Goal: Navigation & Orientation: Find specific page/section

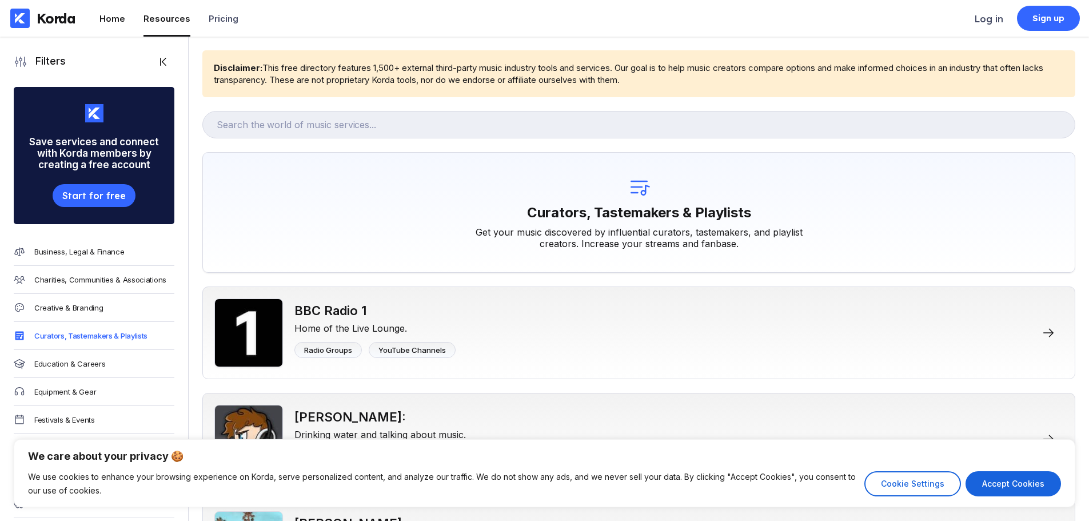
click at [111, 23] on div "Home" at bounding box center [112, 18] width 26 height 11
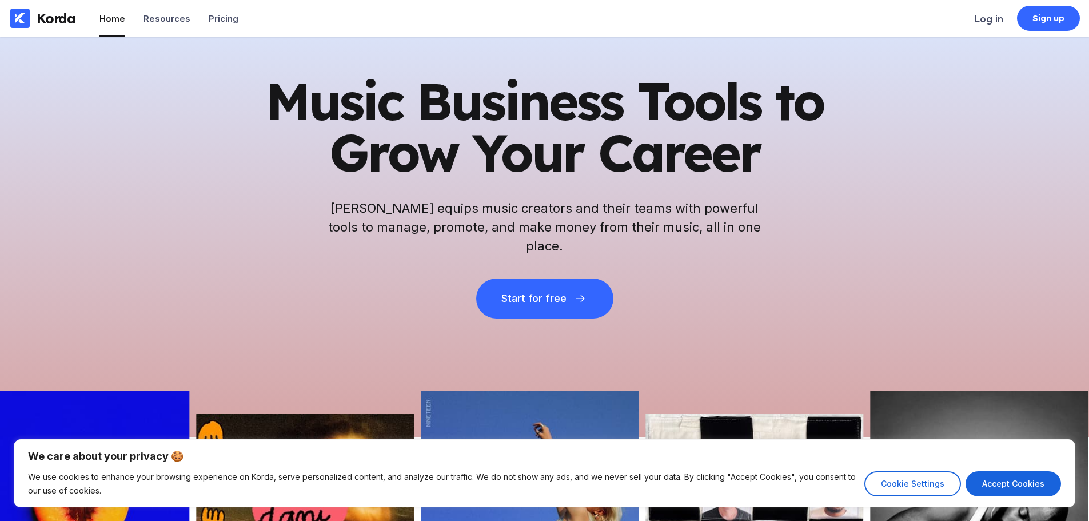
scroll to position [66, 0]
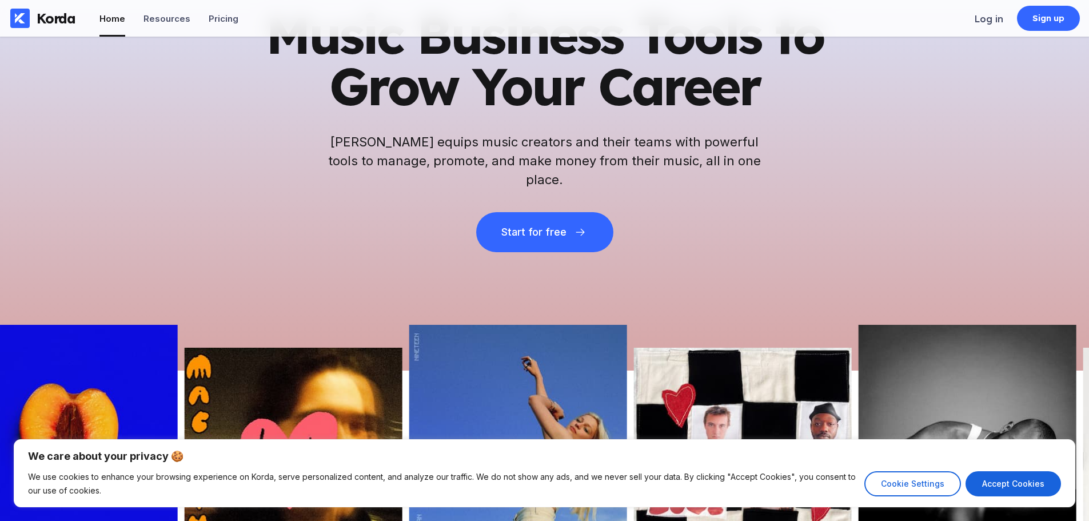
click at [566, 169] on h2 "[PERSON_NAME] equips music creators and their teams with powerful tools to mana…" at bounding box center [544, 161] width 434 height 57
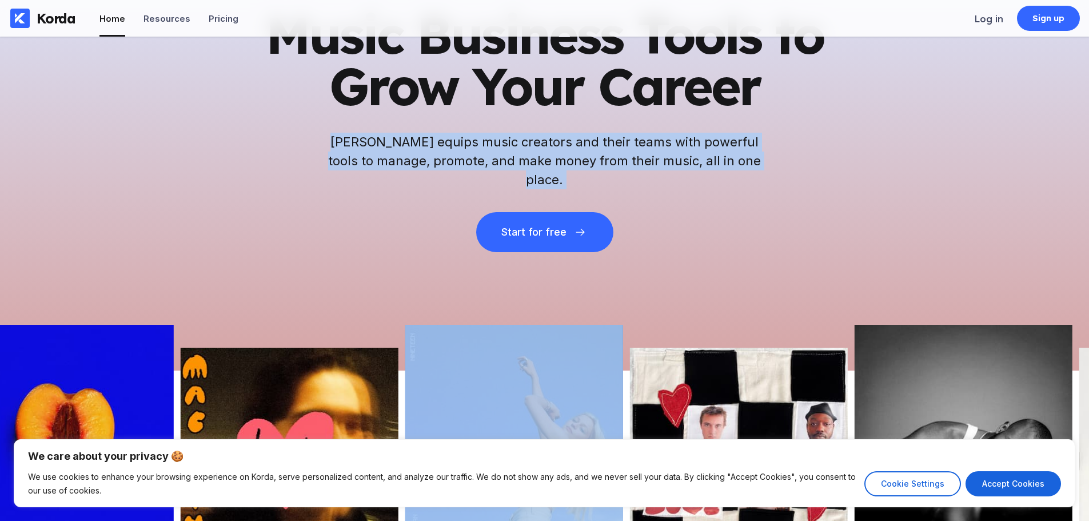
click at [566, 169] on h2 "[PERSON_NAME] equips music creators and their teams with powerful tools to mana…" at bounding box center [544, 161] width 434 height 57
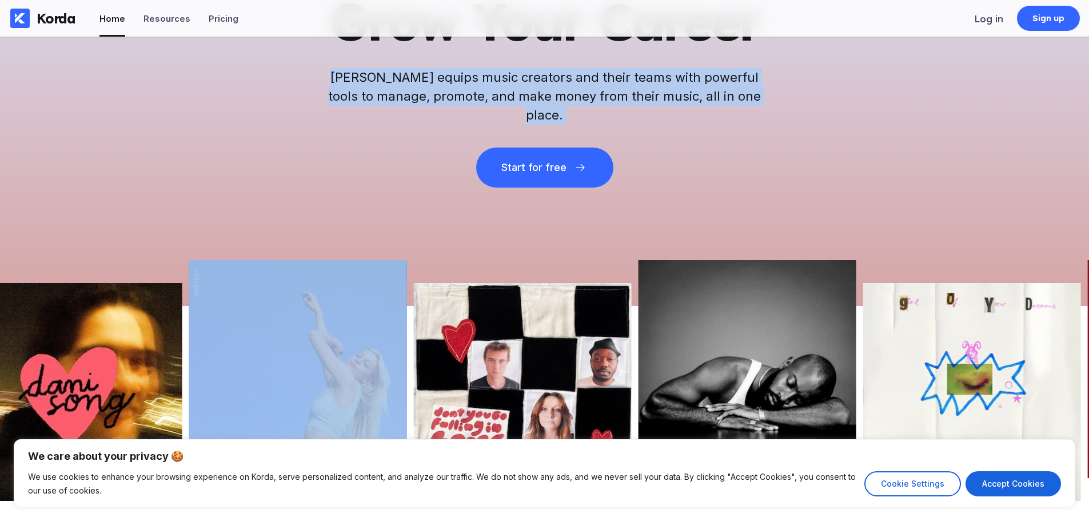
scroll to position [0, 0]
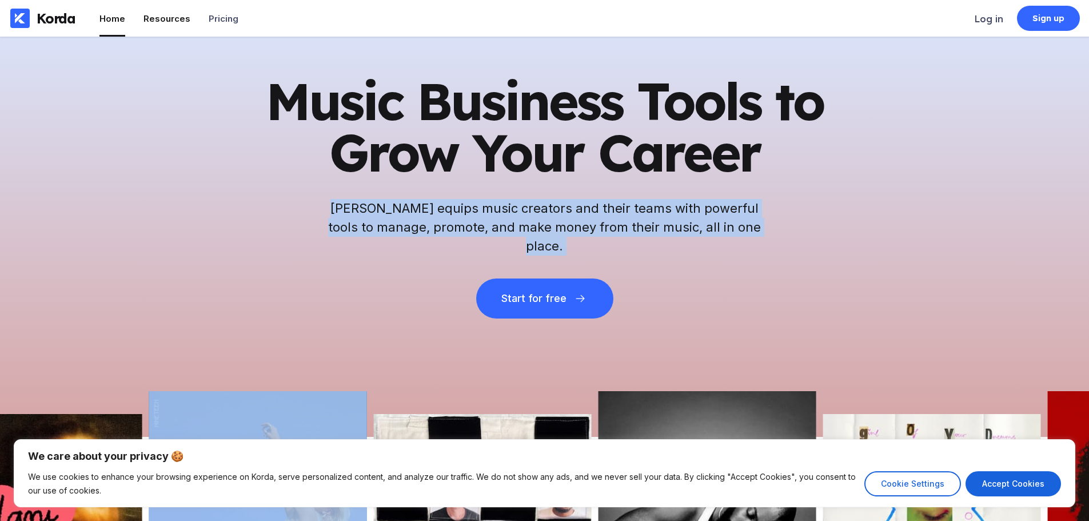
click at [151, 20] on div "Resources" at bounding box center [166, 18] width 47 height 11
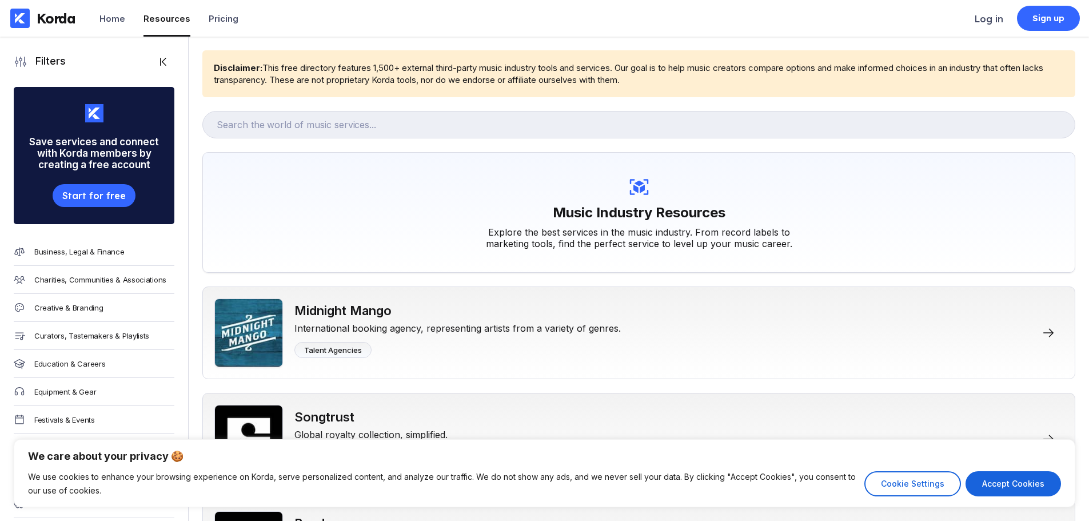
click at [169, 18] on div "Resources" at bounding box center [166, 18] width 47 height 11
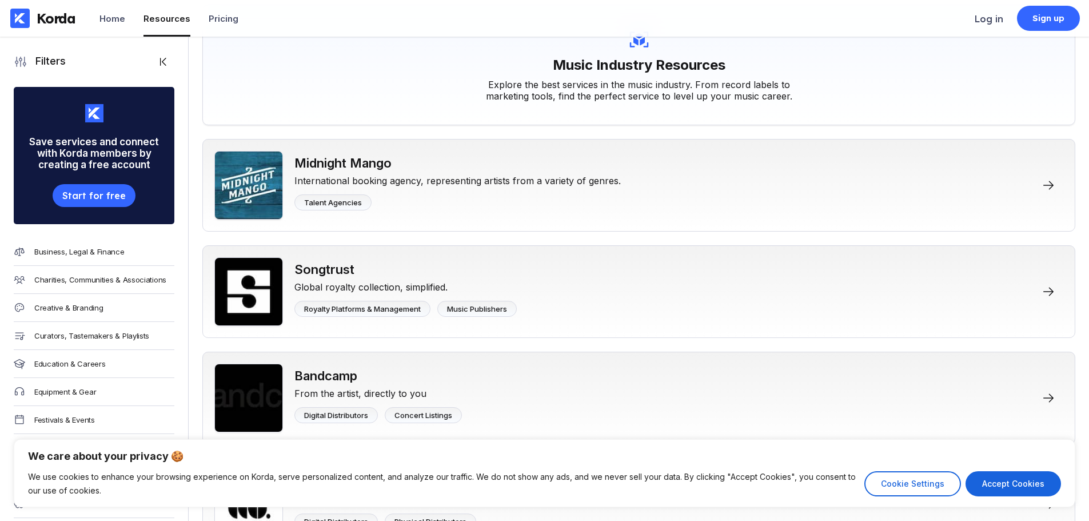
scroll to position [148, 0]
click at [833, 458] on p "We care about your privacy 🍪" at bounding box center [544, 456] width 1033 height 14
click at [914, 476] on button "Cookie Settings" at bounding box center [912, 483] width 97 height 25
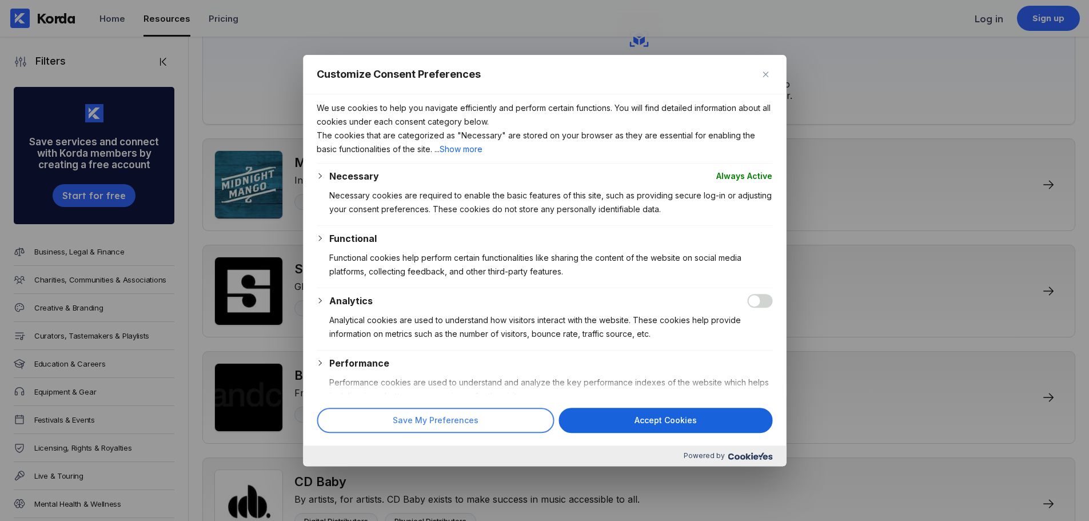
click at [457, 422] on button "Save My Preferences" at bounding box center [435, 419] width 237 height 25
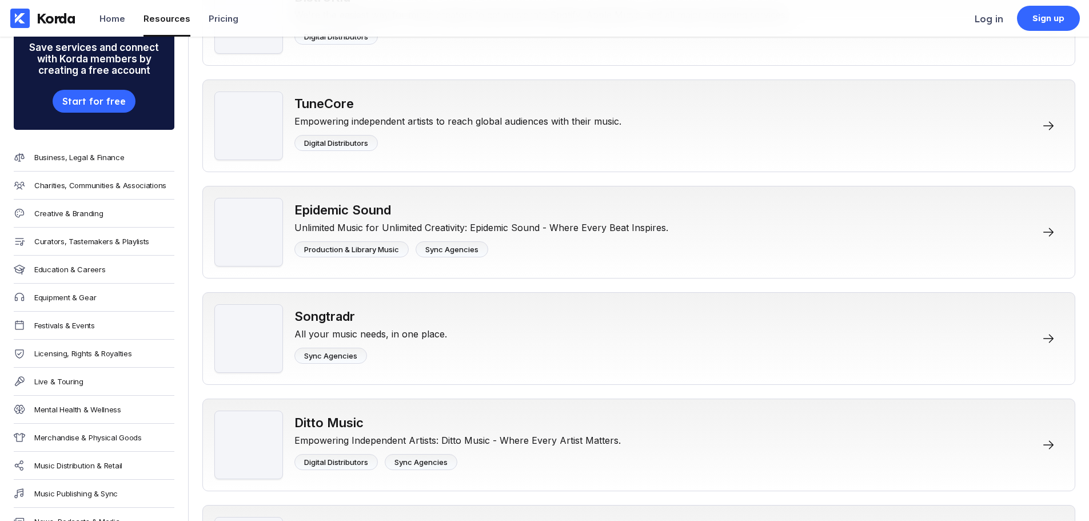
scroll to position [738, 0]
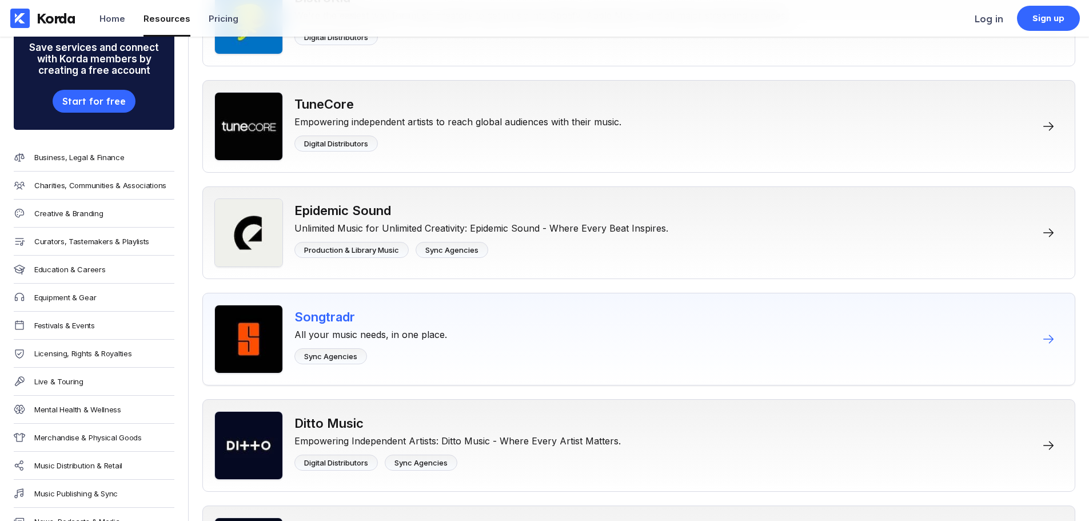
click at [438, 330] on div "All your music needs, in one place." at bounding box center [370, 332] width 153 height 16
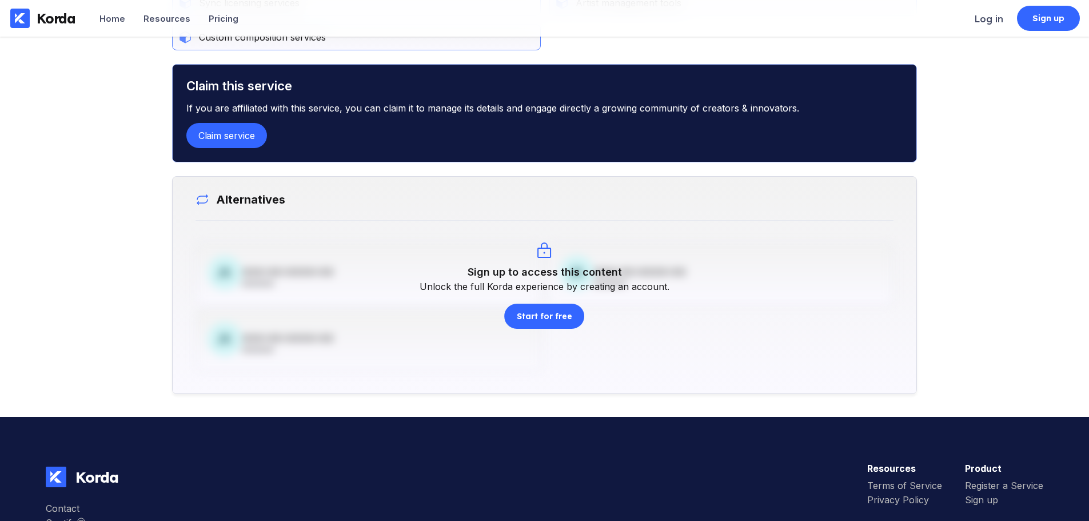
scroll to position [613, 0]
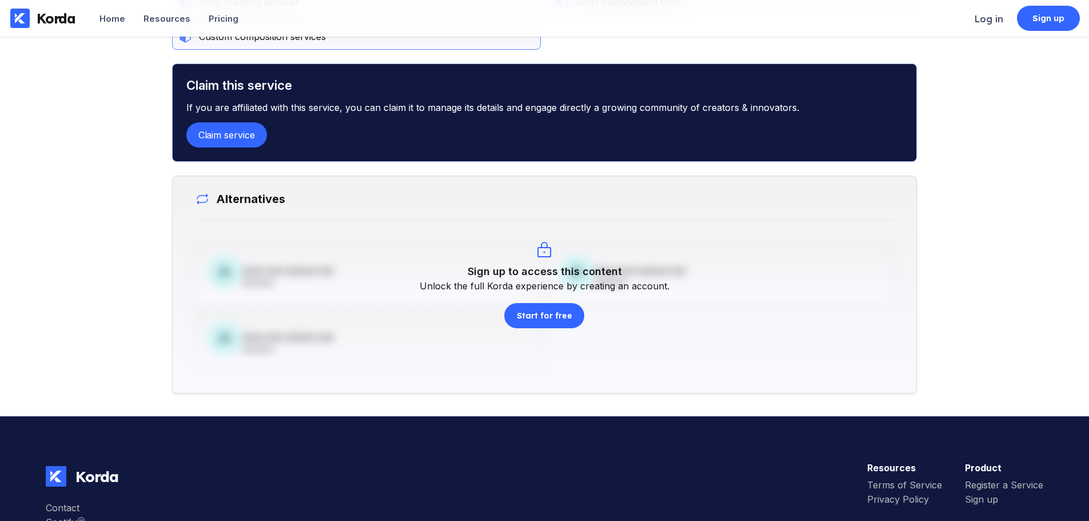
scroll to position [738, 0]
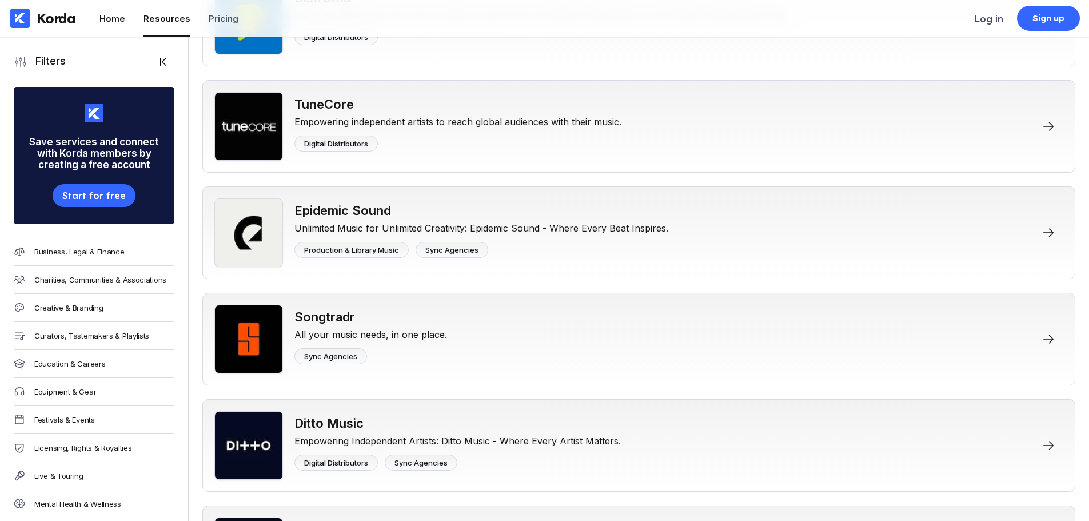
click at [121, 26] on li "Home" at bounding box center [112, 18] width 26 height 37
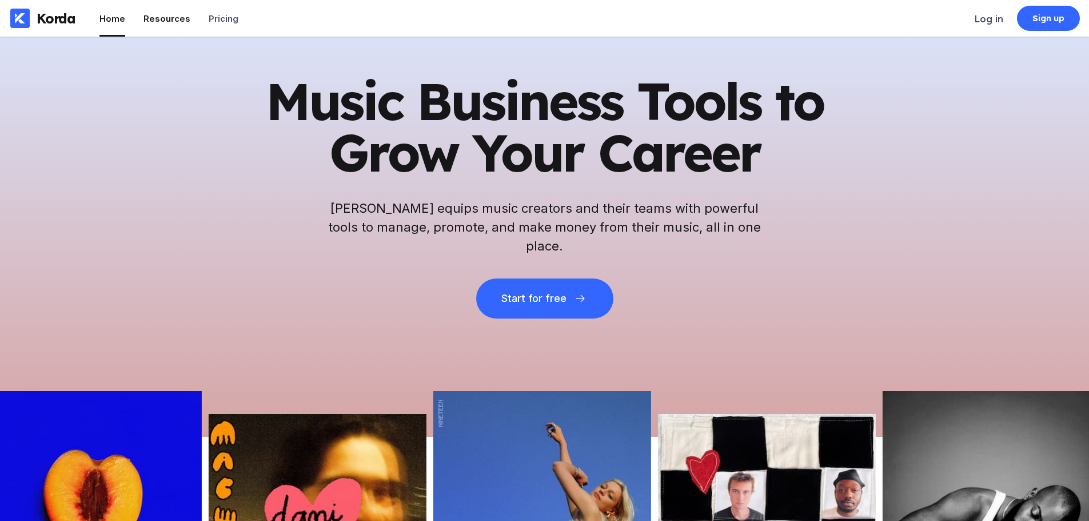
click at [164, 17] on div "Resources" at bounding box center [166, 18] width 47 height 11
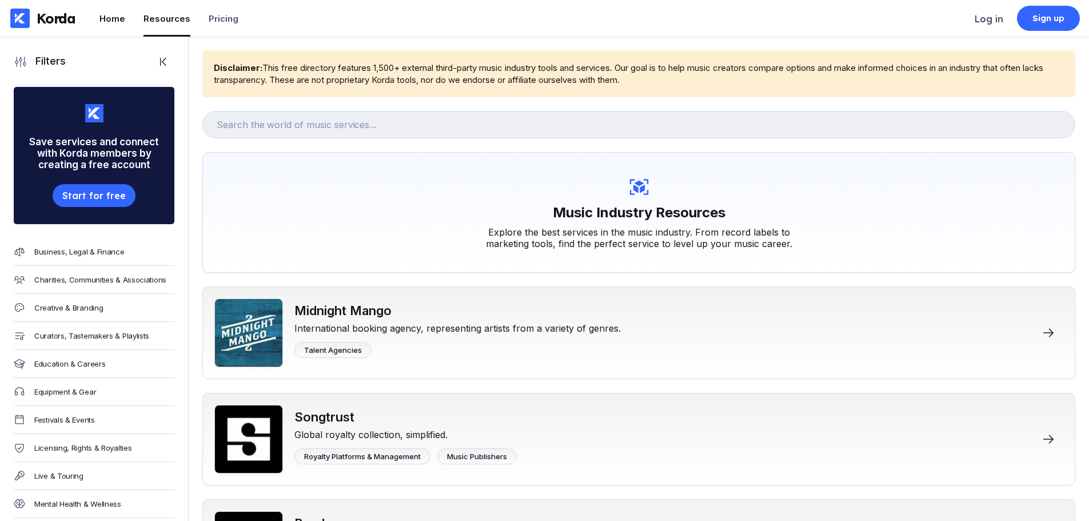
click at [113, 15] on div "Home" at bounding box center [112, 18] width 26 height 11
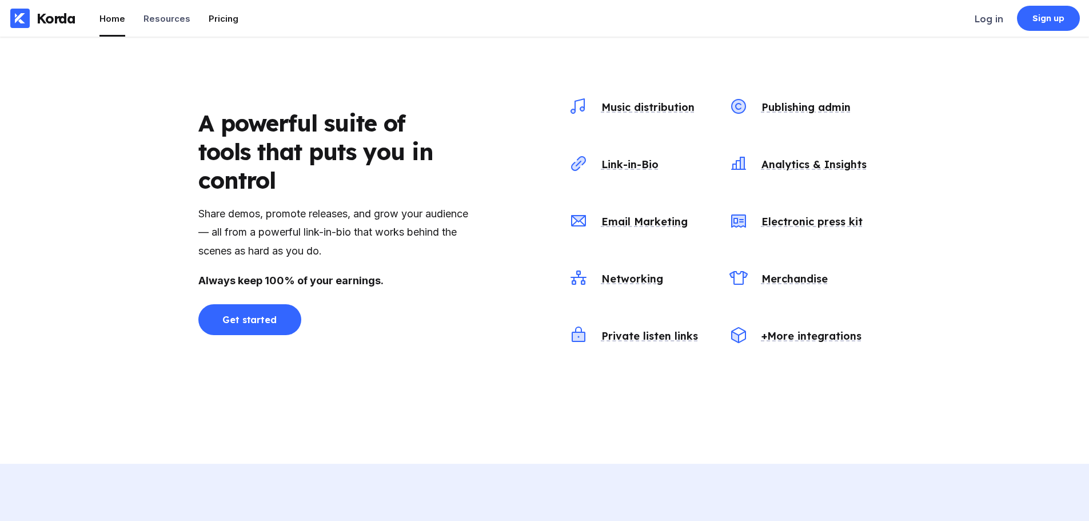
scroll to position [1237, 0]
